Goal: Transaction & Acquisition: Obtain resource

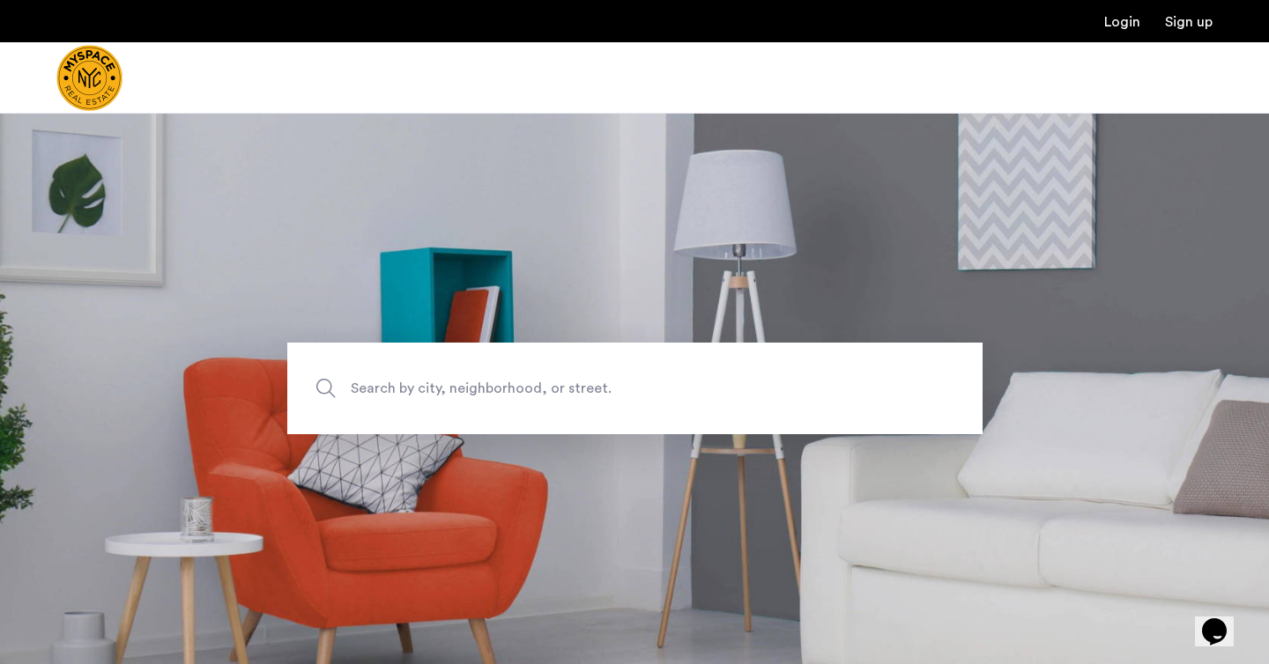
click at [563, 383] on span "Search by city, neighborhood, or street." at bounding box center [594, 389] width 486 height 24
click at [563, 383] on input "Search by city, neighborhood, or street." at bounding box center [634, 389] width 695 height 92
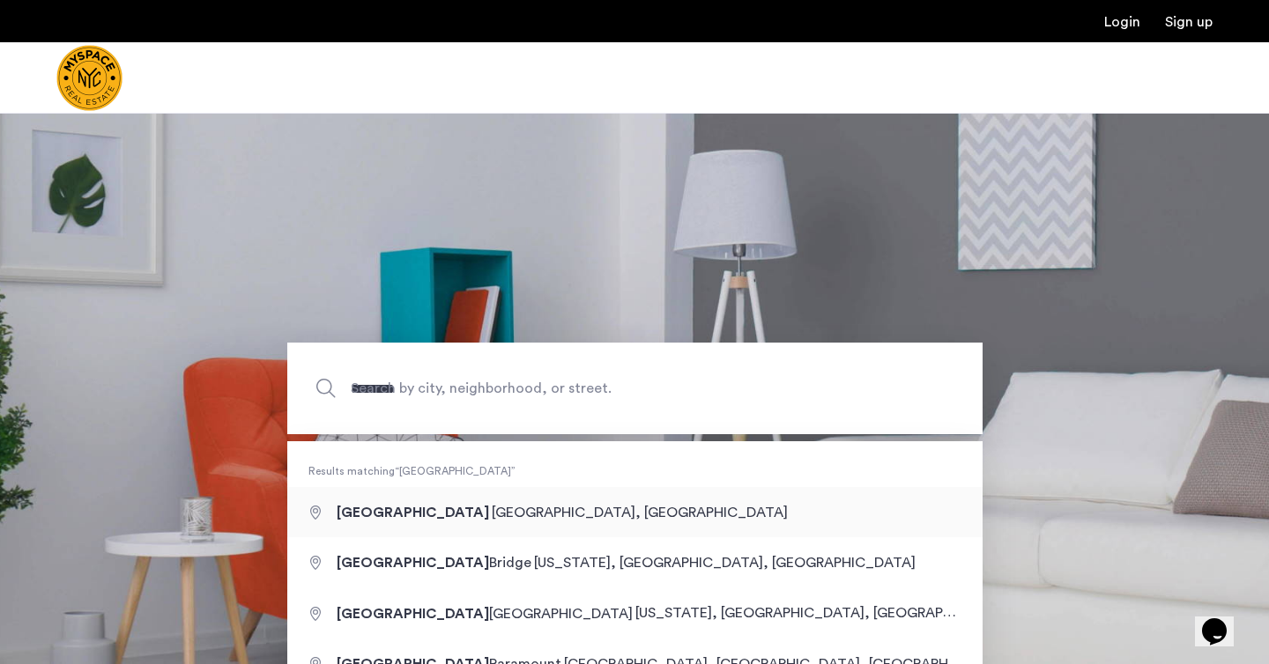
type input "**********"
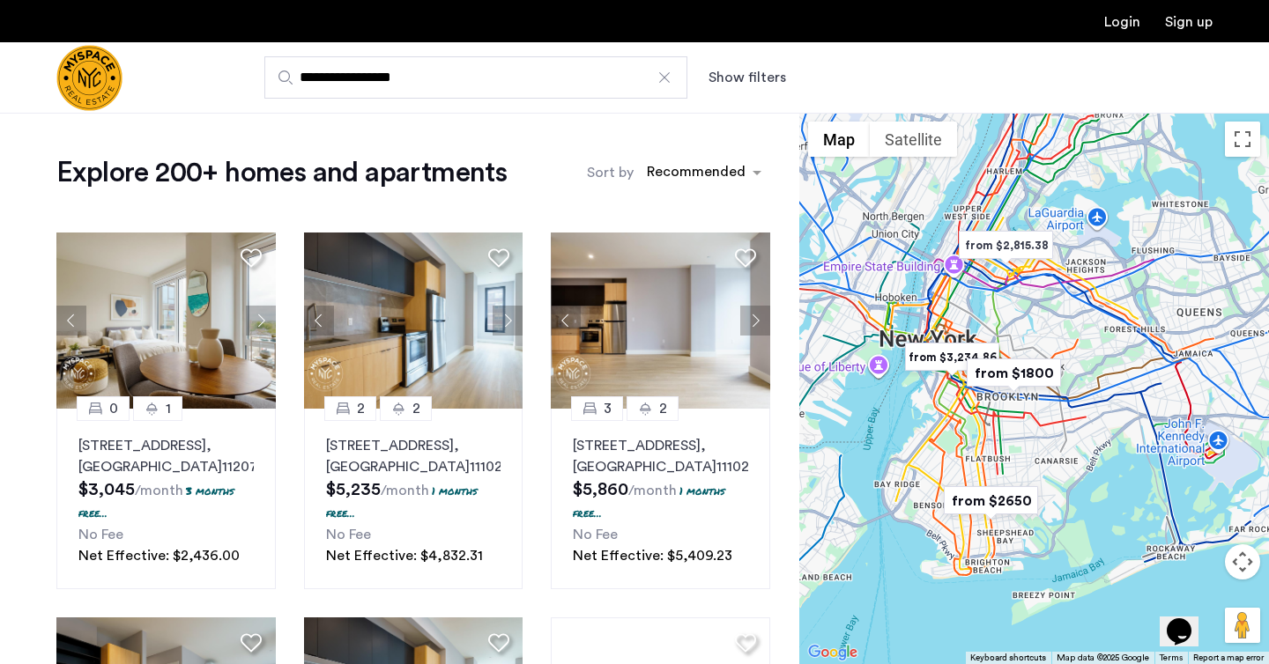
click at [752, 58] on div "**********" at bounding box center [720, 77] width 983 height 42
click at [757, 76] on button "Show filters" at bounding box center [747, 77] width 78 height 21
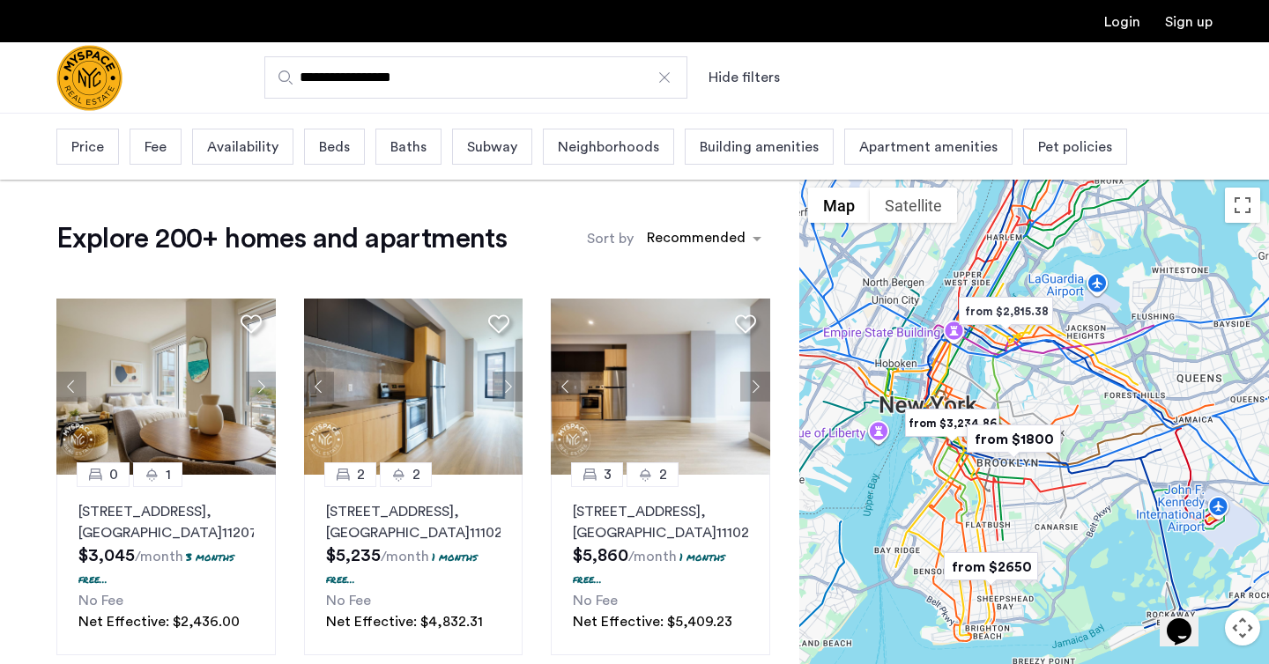
click at [93, 142] on span "Price" at bounding box center [87, 147] width 33 height 21
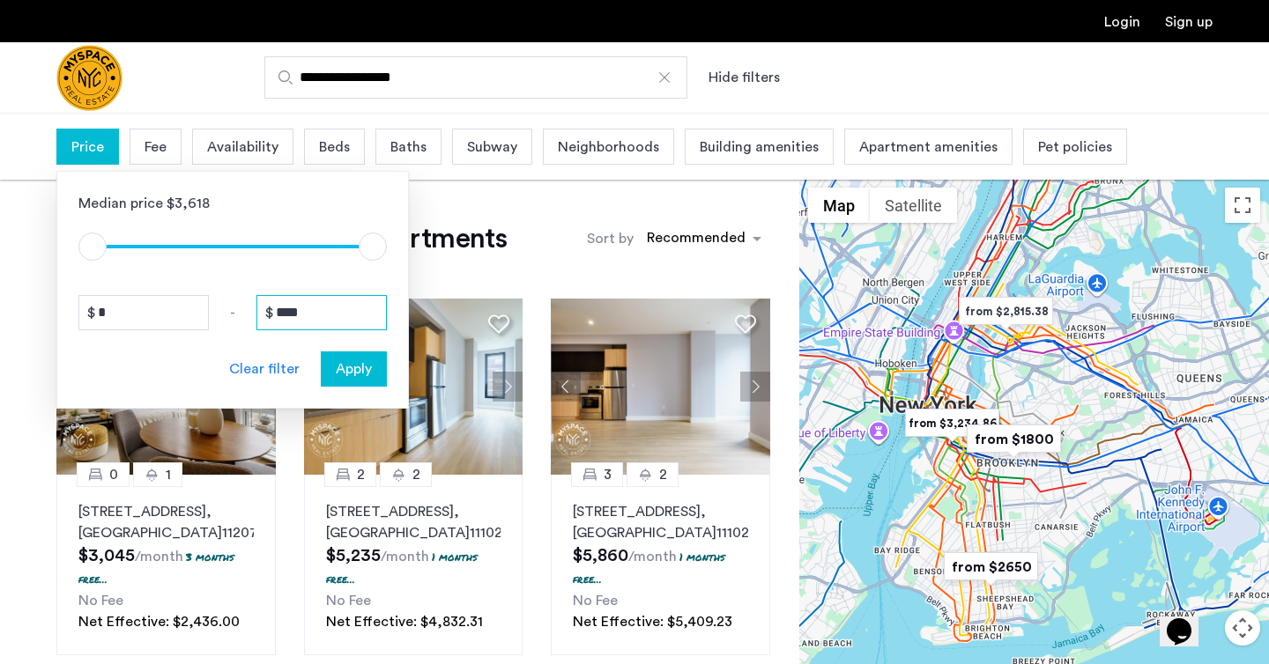
click at [330, 302] on input "****" at bounding box center [321, 312] width 130 height 35
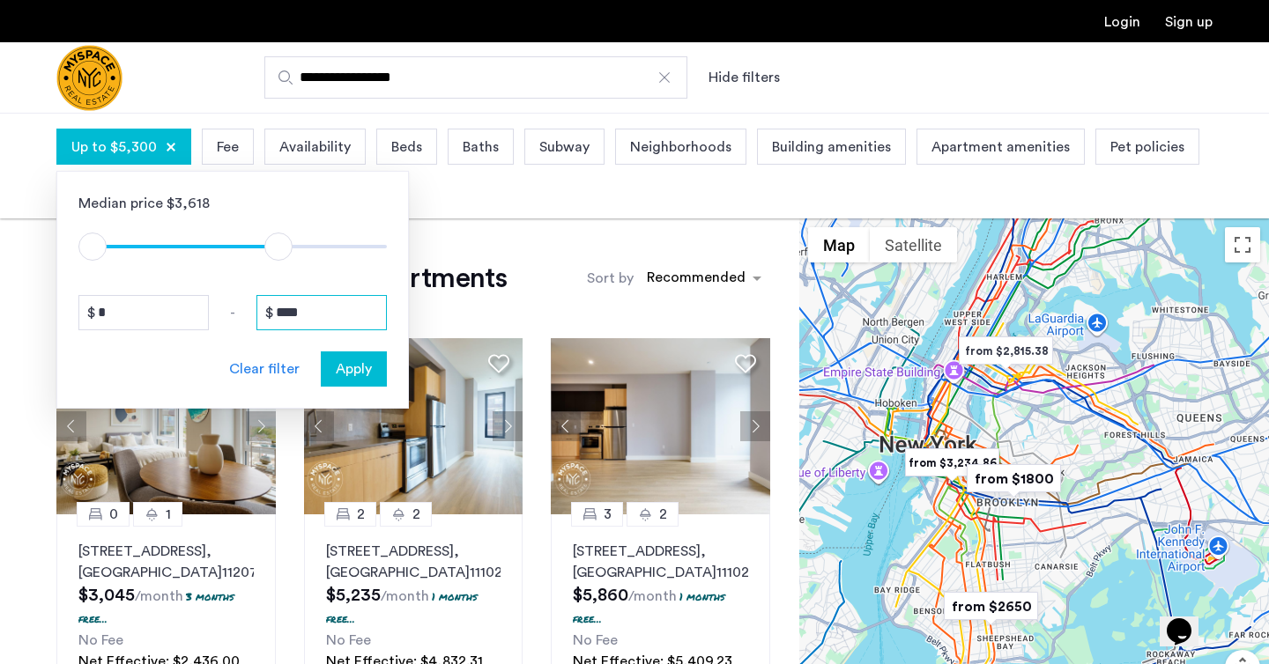
type input "****"
click at [340, 150] on span "Availability" at bounding box center [314, 147] width 71 height 21
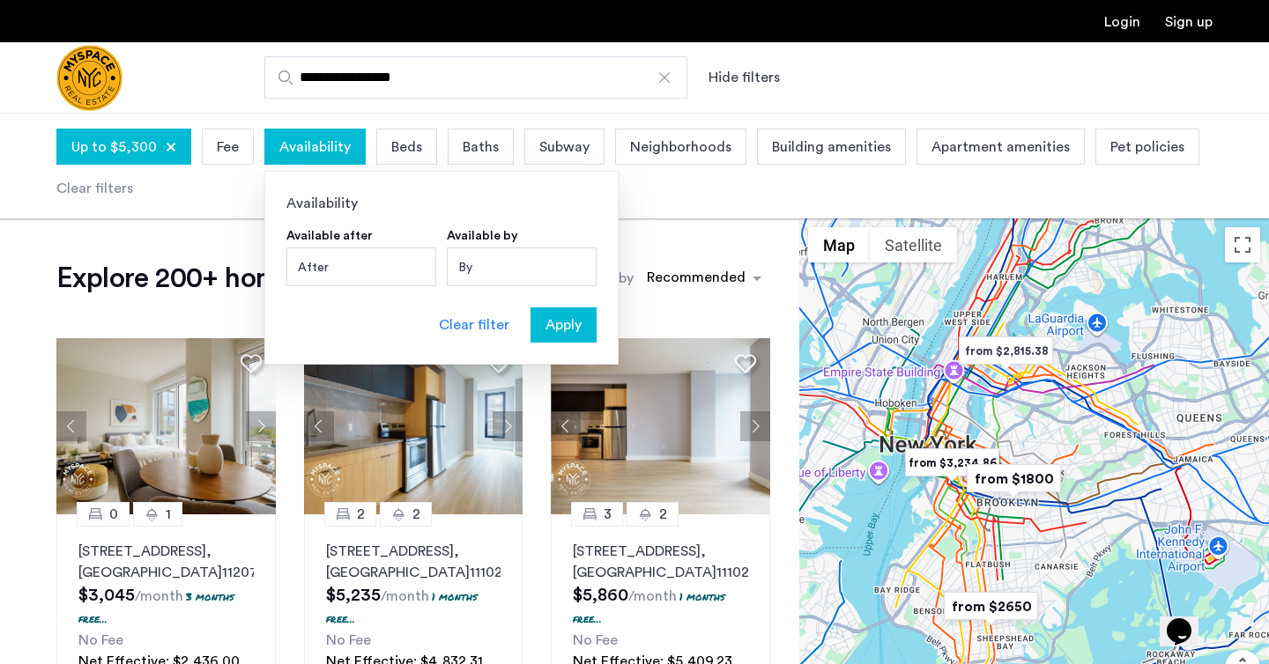
click at [404, 149] on span "Beds" at bounding box center [406, 147] width 31 height 21
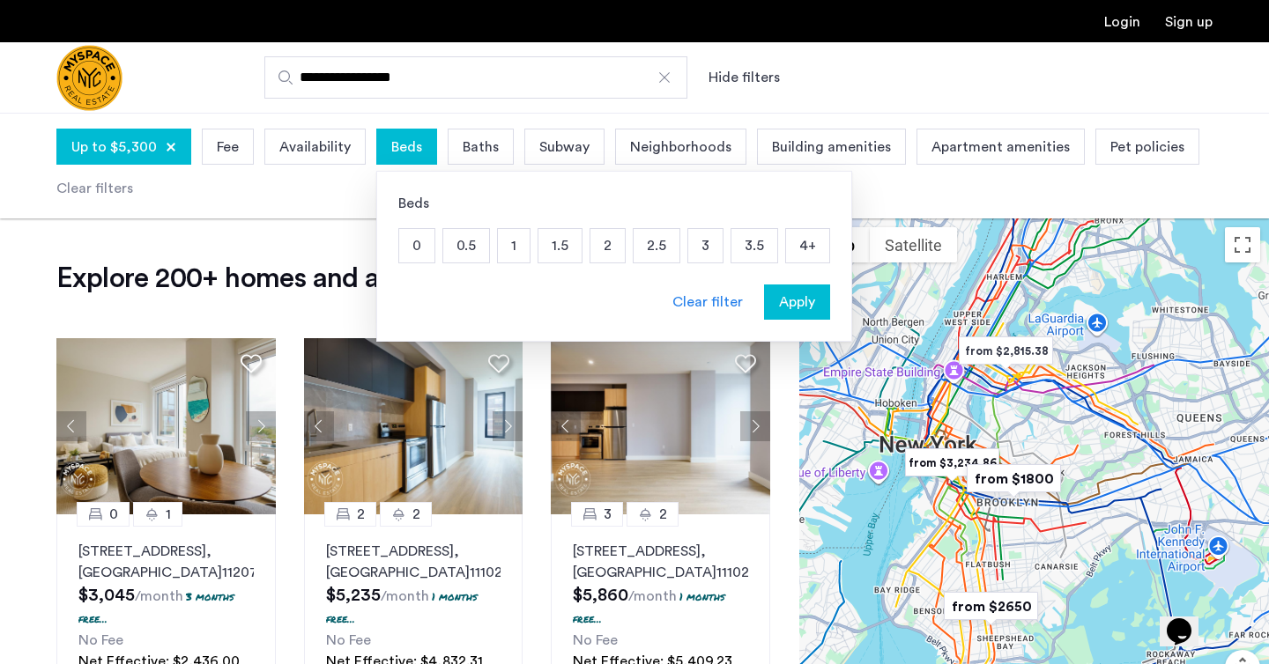
click at [570, 245] on p "1.5" at bounding box center [559, 245] width 43 height 33
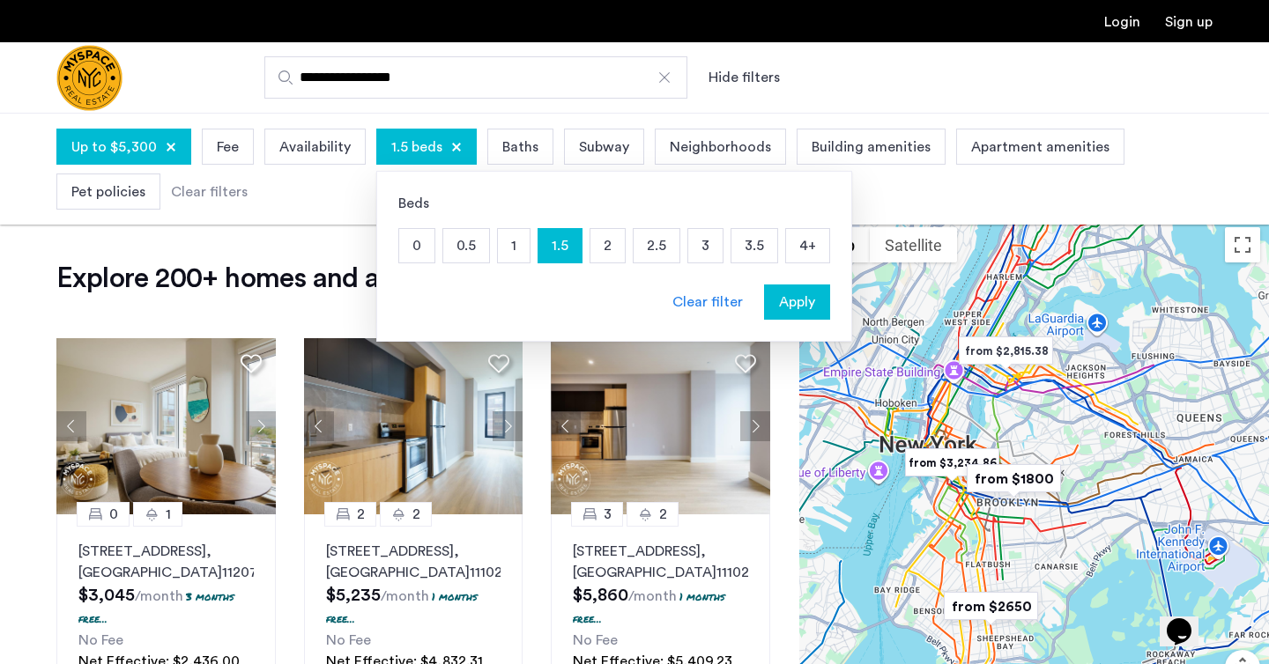
click at [794, 301] on span "Apply" at bounding box center [797, 302] width 36 height 21
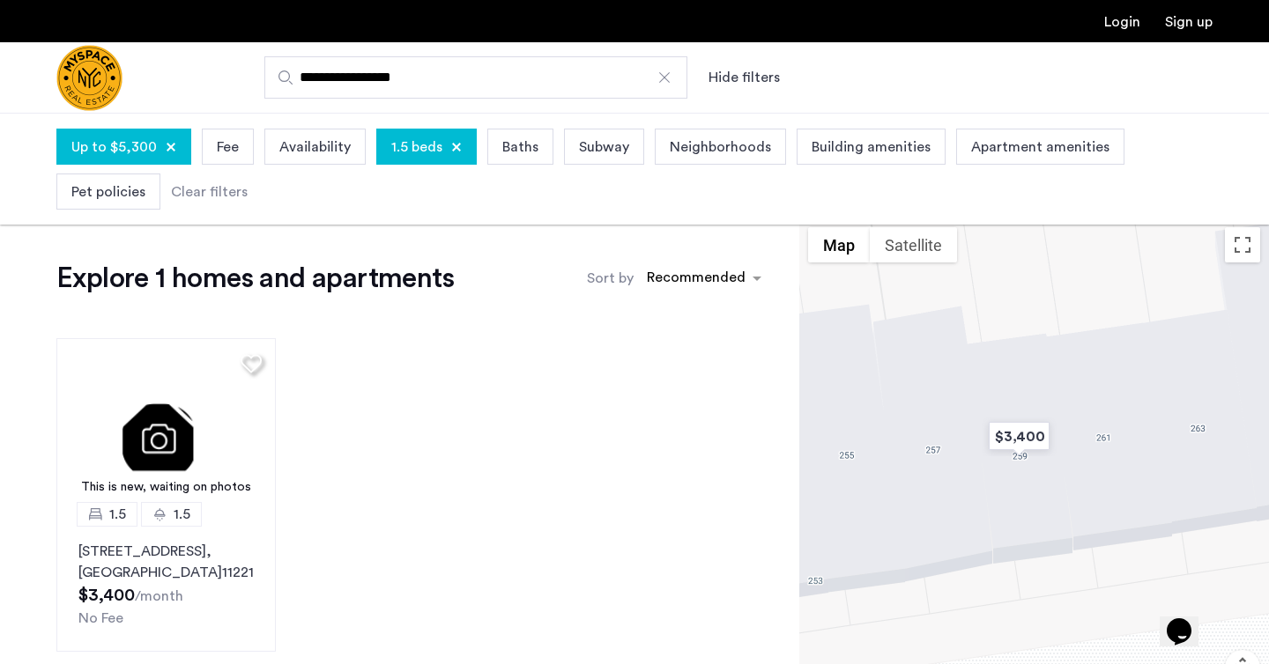
click at [455, 145] on div at bounding box center [456, 147] width 11 height 11
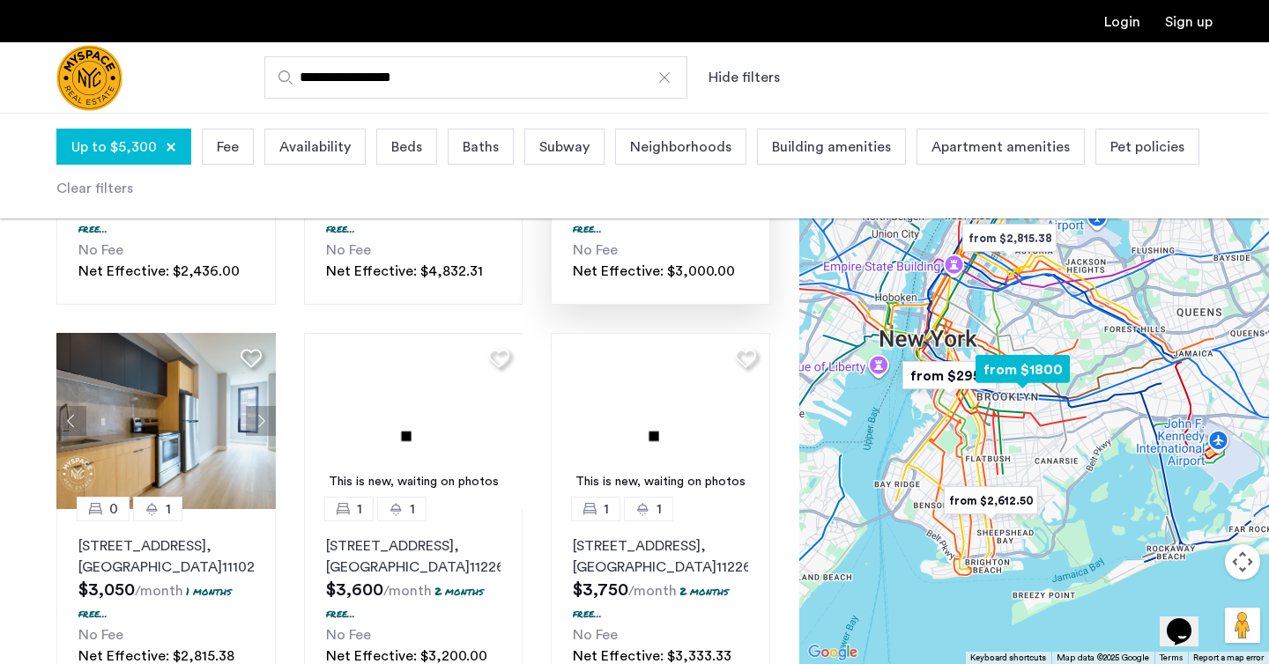
scroll to position [394, 0]
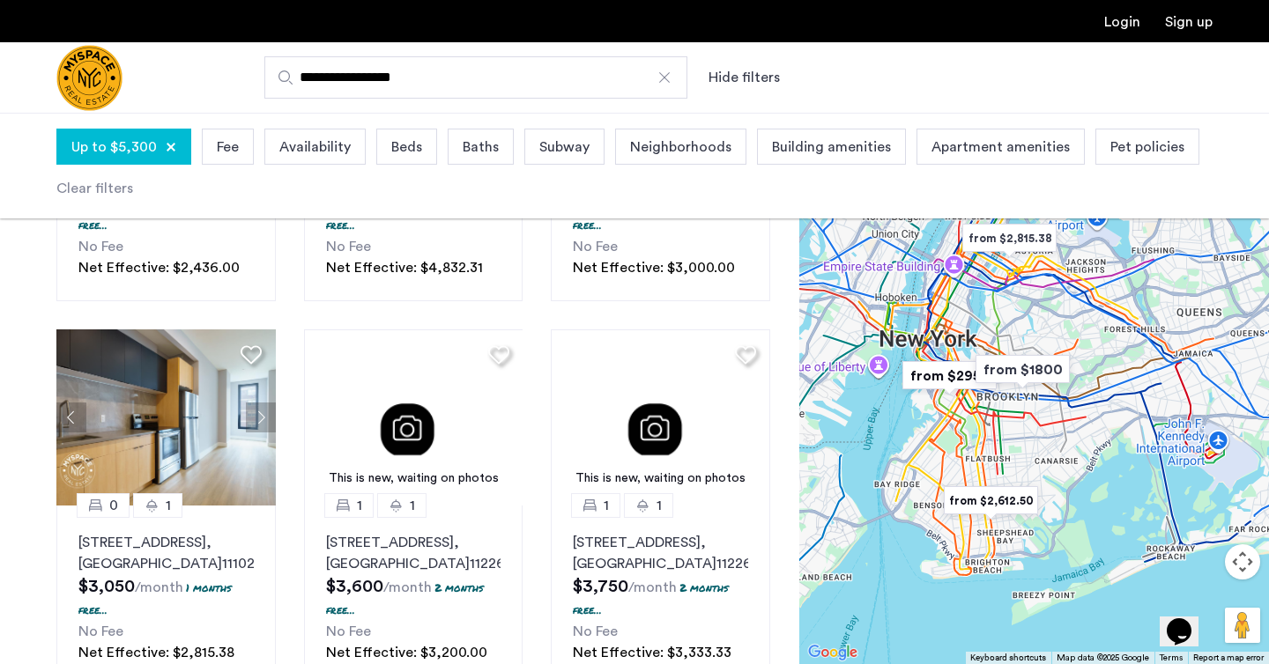
click at [999, 441] on div at bounding box center [1034, 389] width 470 height 552
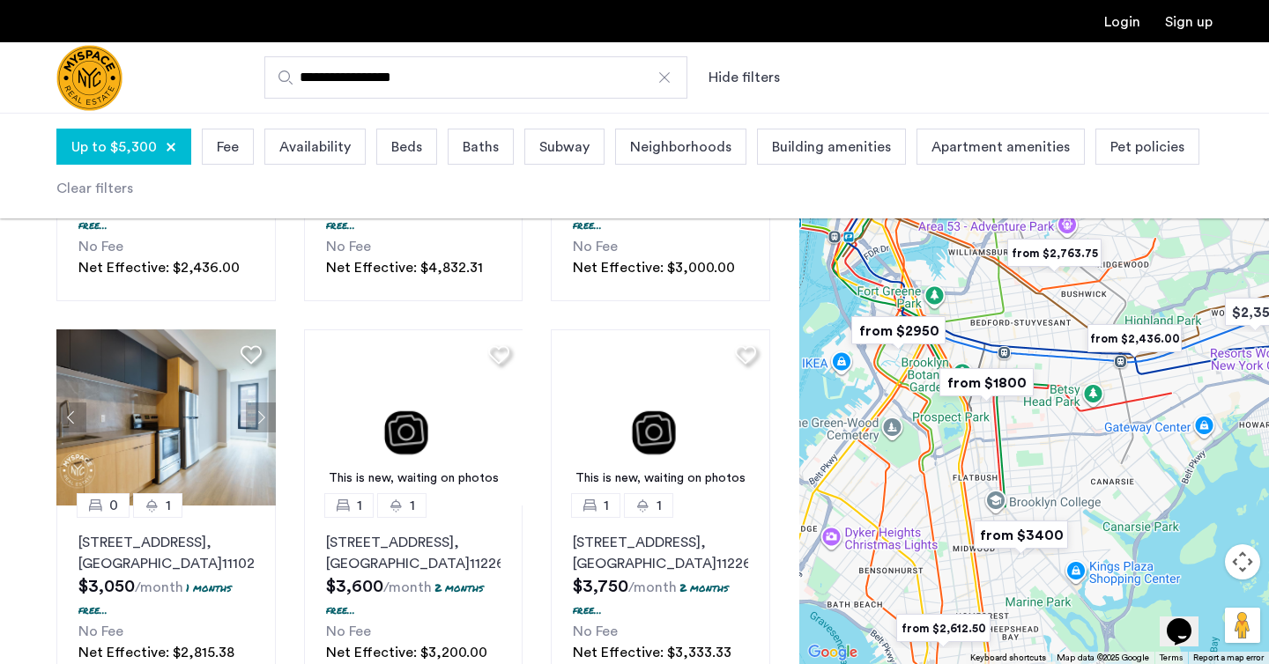
click at [1072, 437] on div at bounding box center [1034, 389] width 470 height 552
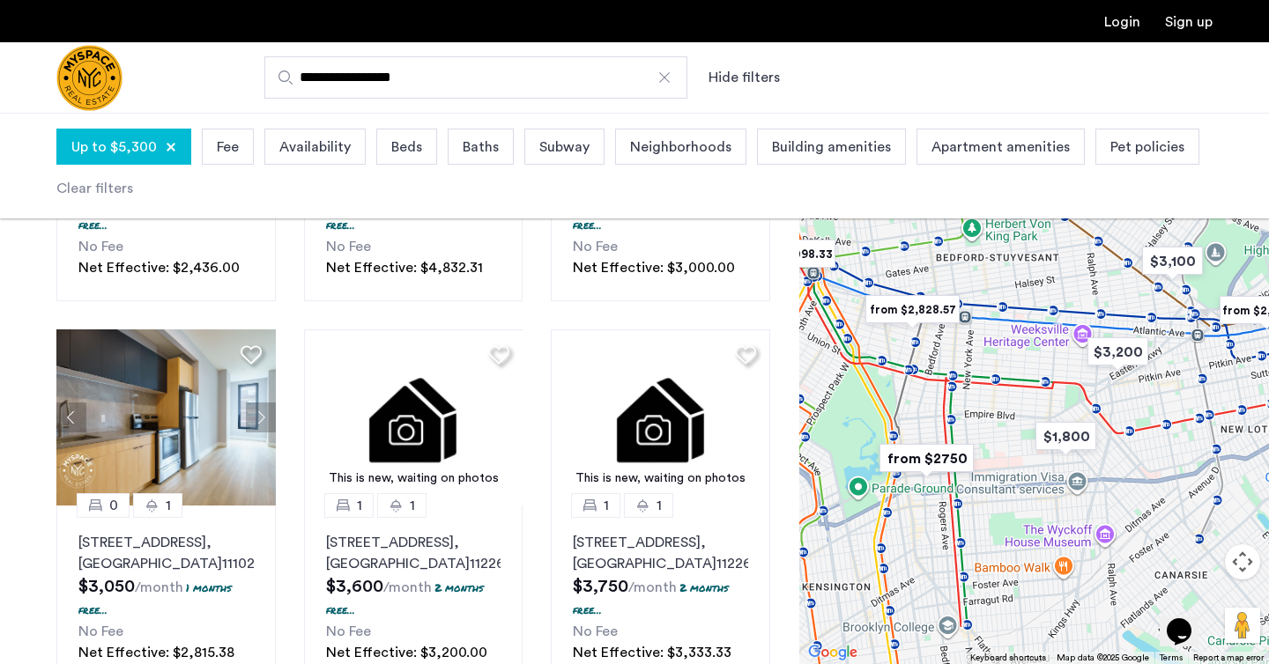
drag, startPoint x: 936, startPoint y: 330, endPoint x: 978, endPoint y: 426, distance: 104.1
click at [980, 427] on div at bounding box center [1034, 389] width 470 height 552
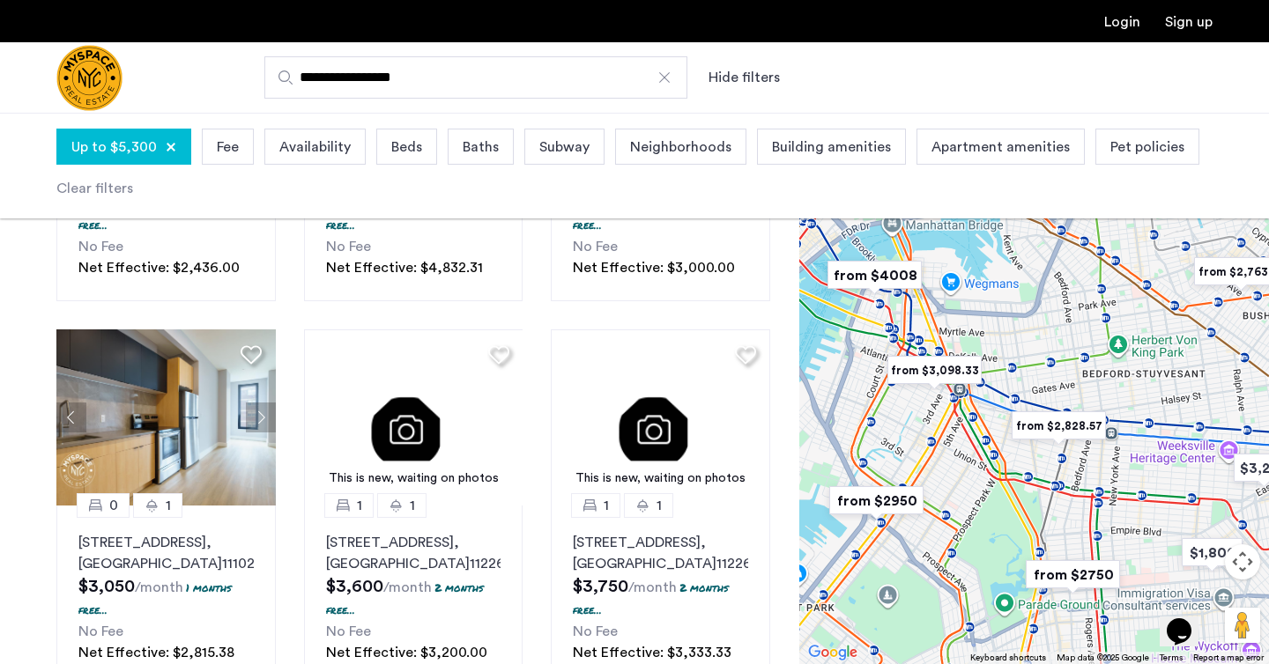
drag, startPoint x: 978, startPoint y: 424, endPoint x: 1110, endPoint y: 491, distance: 148.1
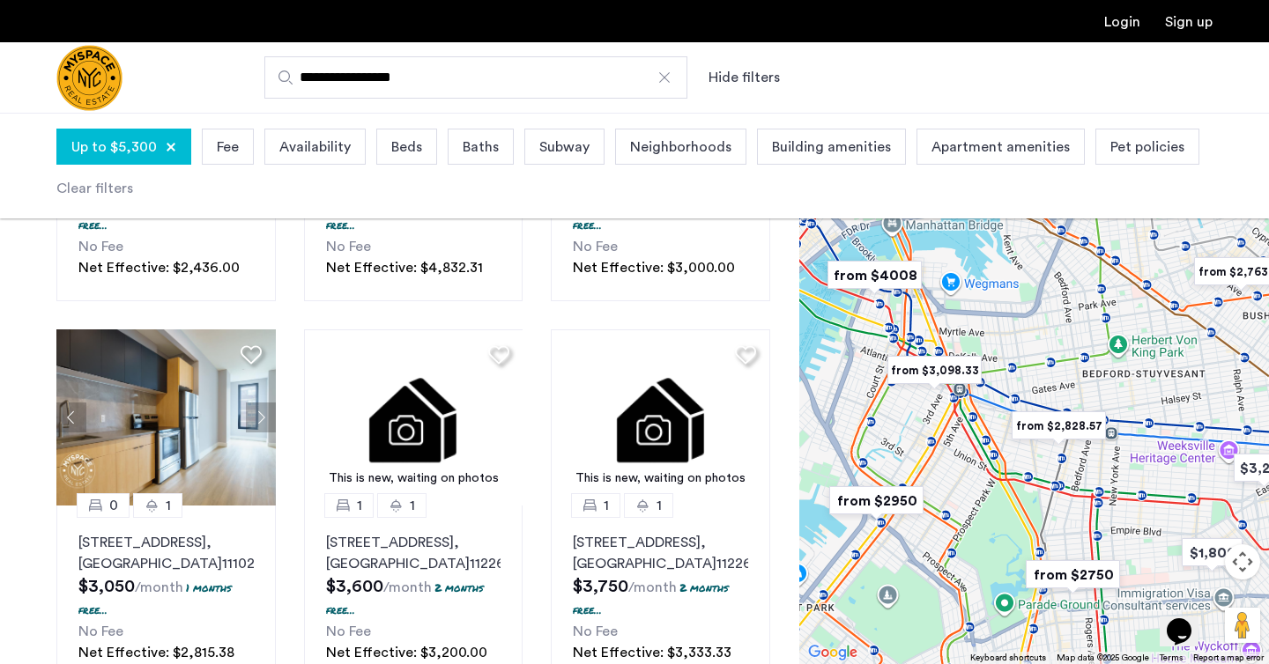
click at [1110, 491] on div at bounding box center [1034, 389] width 470 height 552
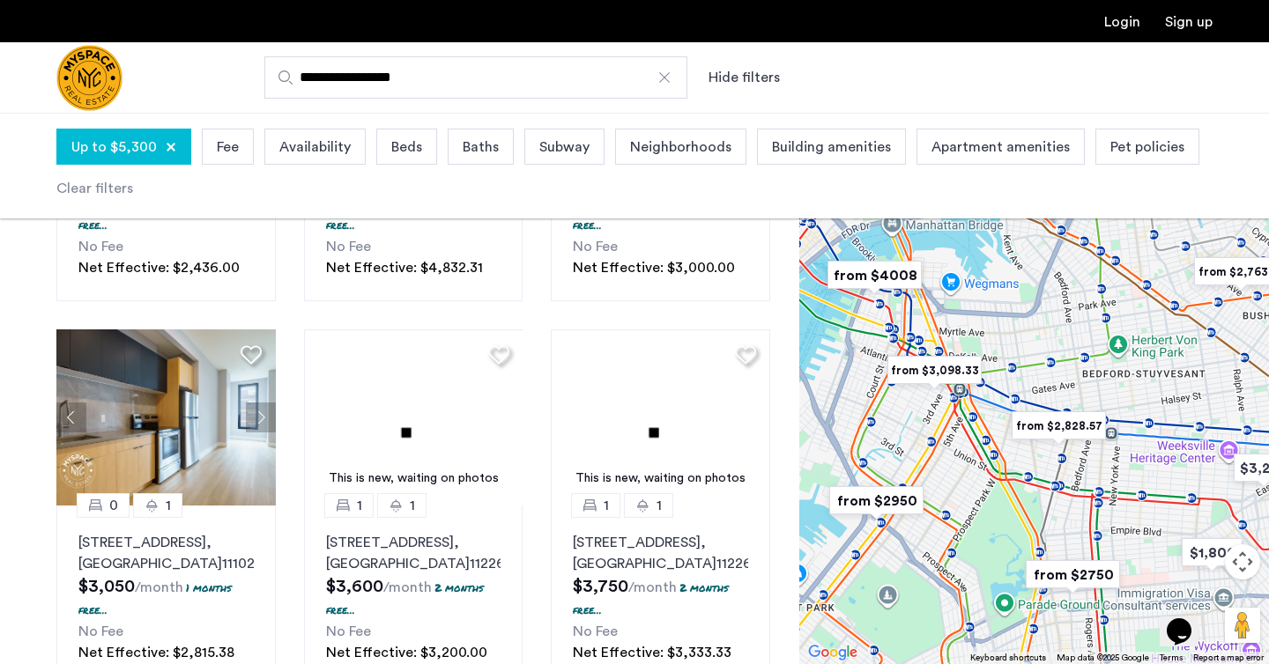
click at [884, 272] on img "from $4008" at bounding box center [874, 275] width 108 height 40
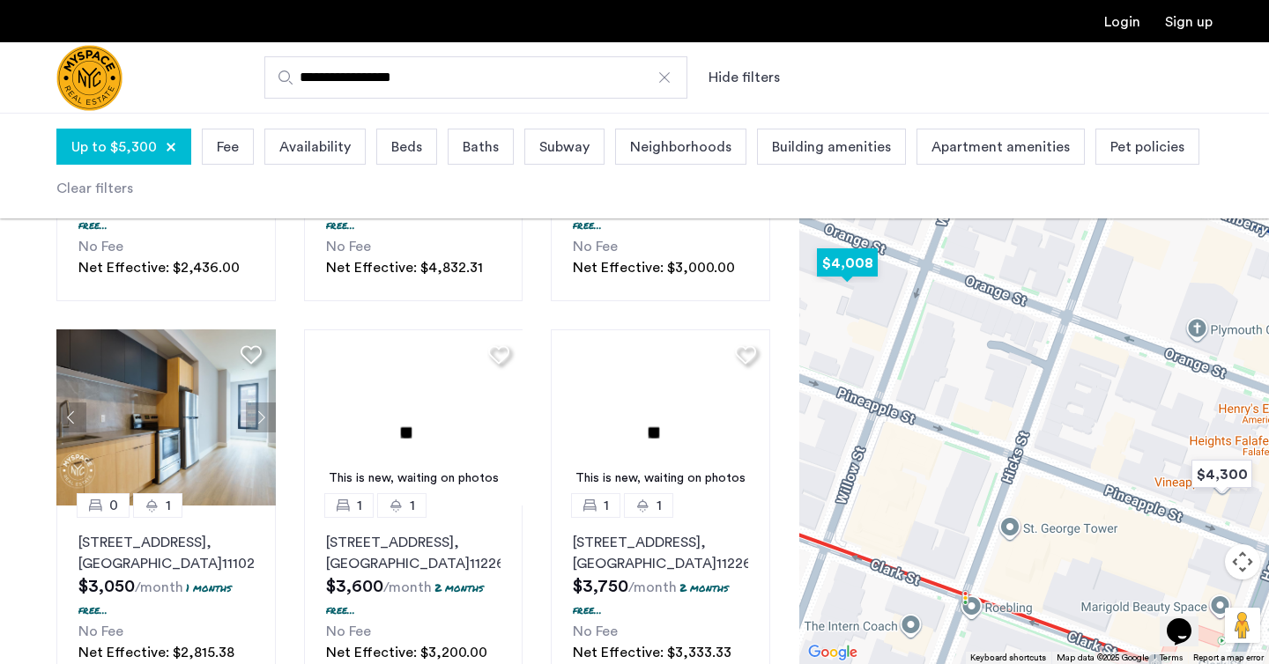
click at [845, 263] on img "$4,008" at bounding box center [847, 263] width 75 height 40
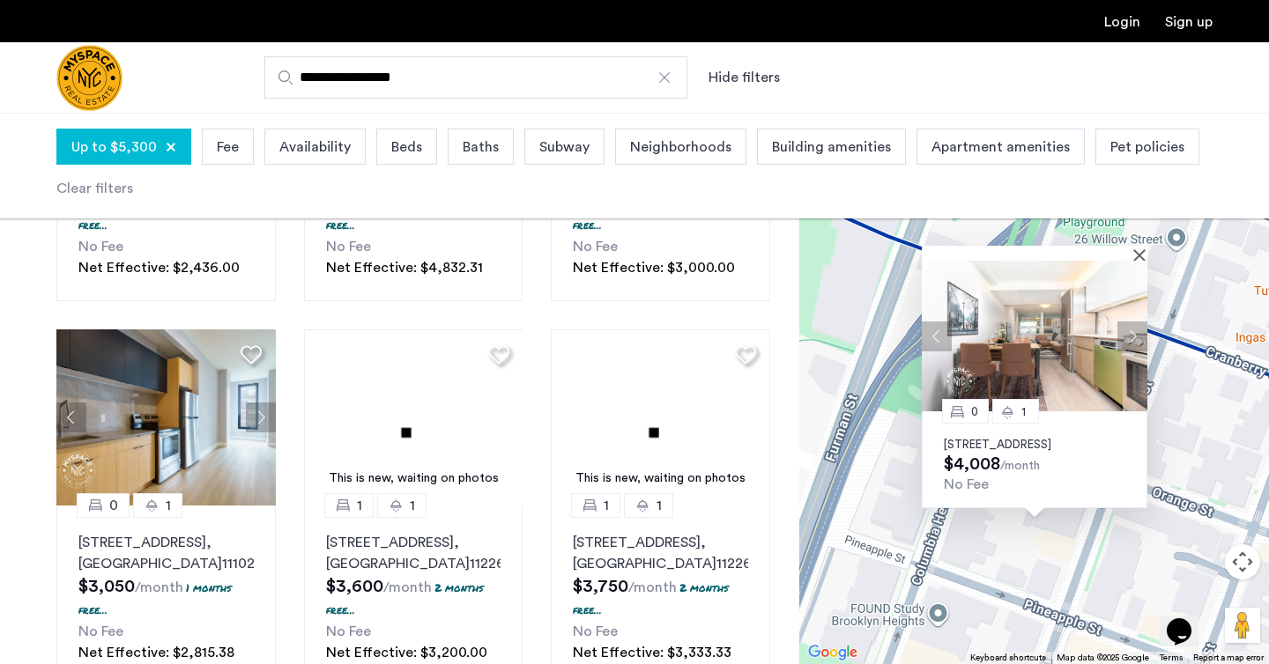
click at [1070, 309] on img at bounding box center [1035, 336] width 226 height 151
